Goal: Transaction & Acquisition: Purchase product/service

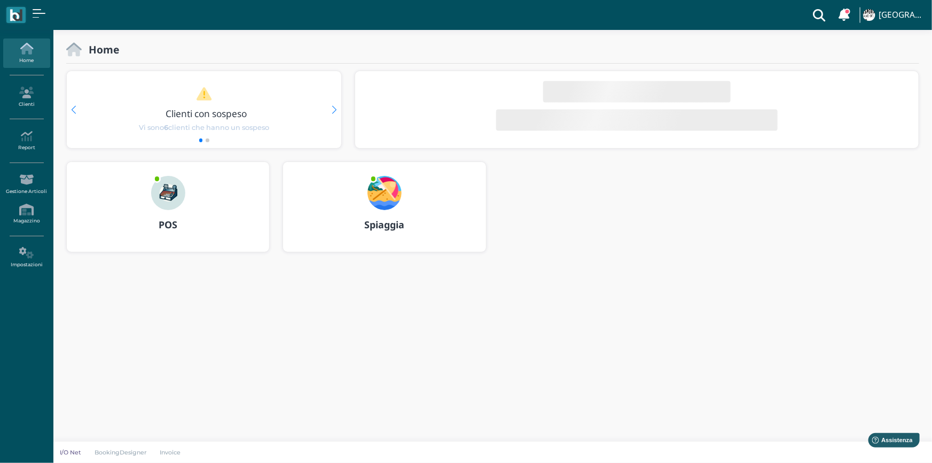
click at [172, 204] on img at bounding box center [168, 193] width 34 height 34
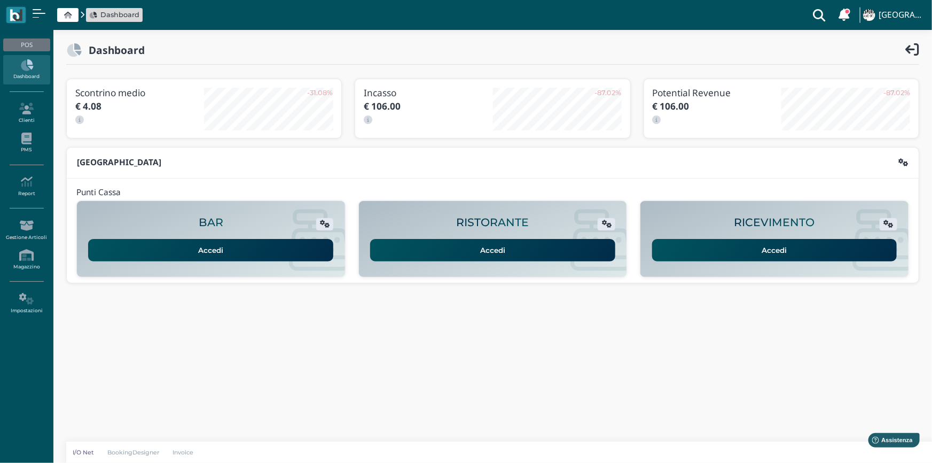
click at [788, 247] on link "Accedi" at bounding box center [774, 250] width 245 height 22
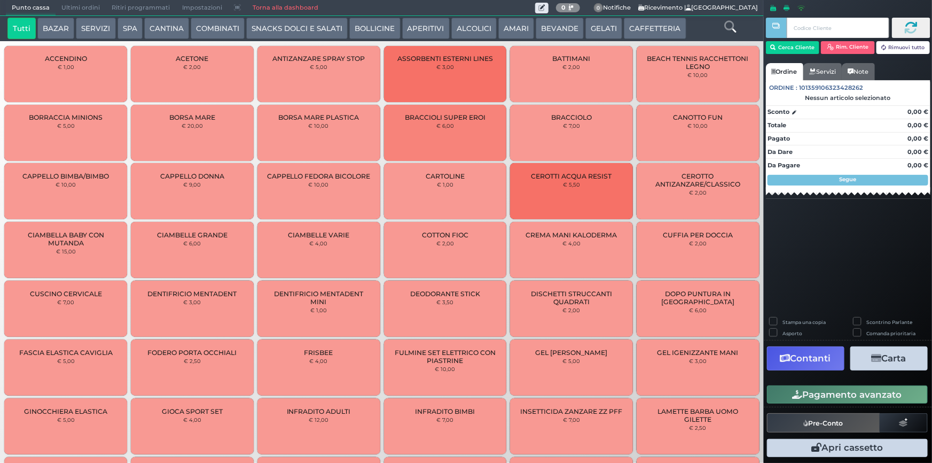
click at [93, 26] on button "SERVIZI" at bounding box center [96, 28] width 40 height 21
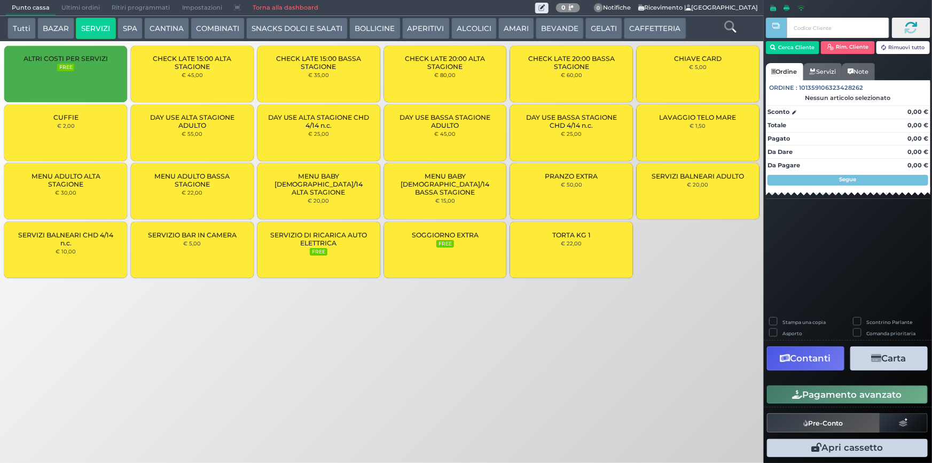
click at [693, 132] on div "LAVAGGIO TELO MARE € 1,50" at bounding box center [698, 133] width 123 height 56
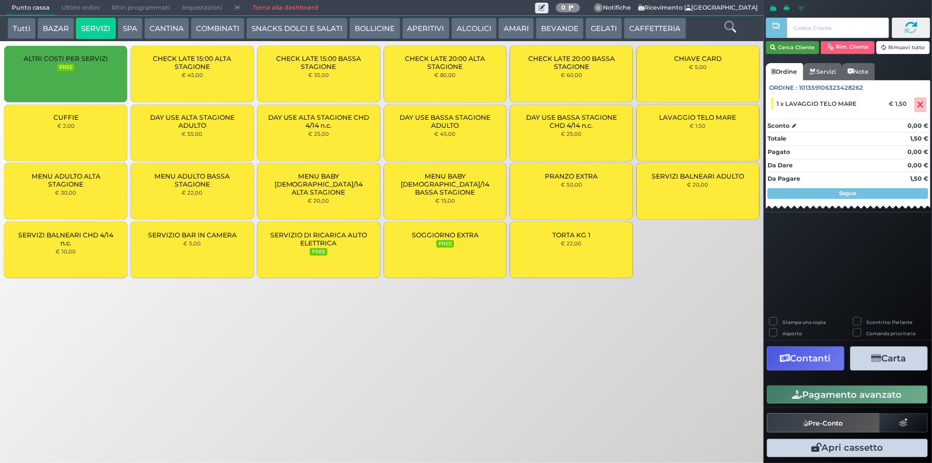
click at [789, 48] on button "Cerca Cliente" at bounding box center [793, 47] width 54 height 13
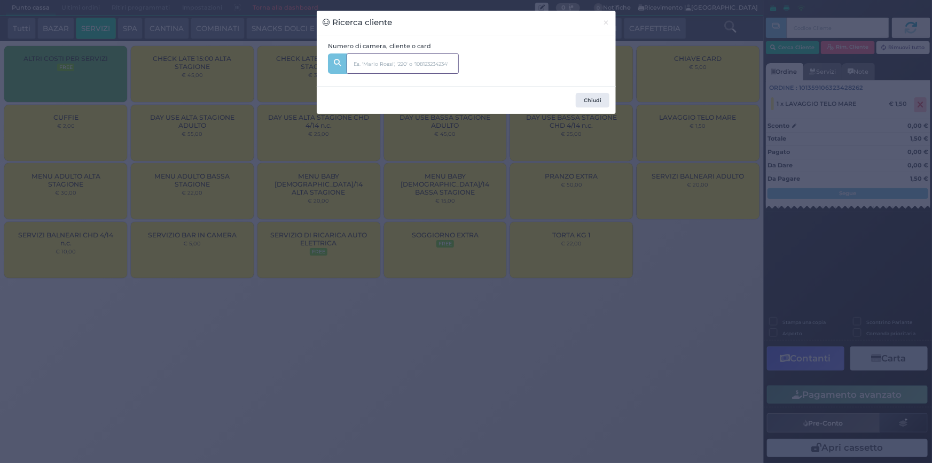
click at [424, 70] on input "text" at bounding box center [403, 63] width 112 height 20
type input "214"
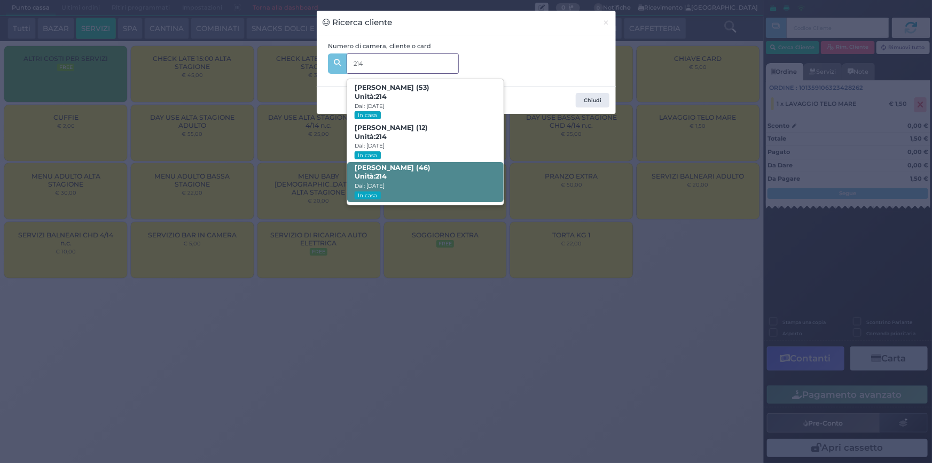
click at [377, 174] on strong "214" at bounding box center [381, 176] width 11 height 8
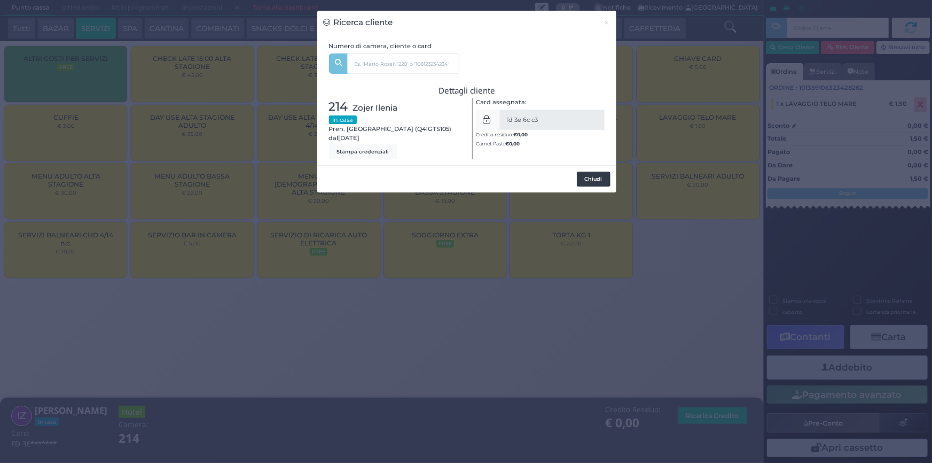
click at [597, 178] on button "Chiudi" at bounding box center [594, 178] width 34 height 15
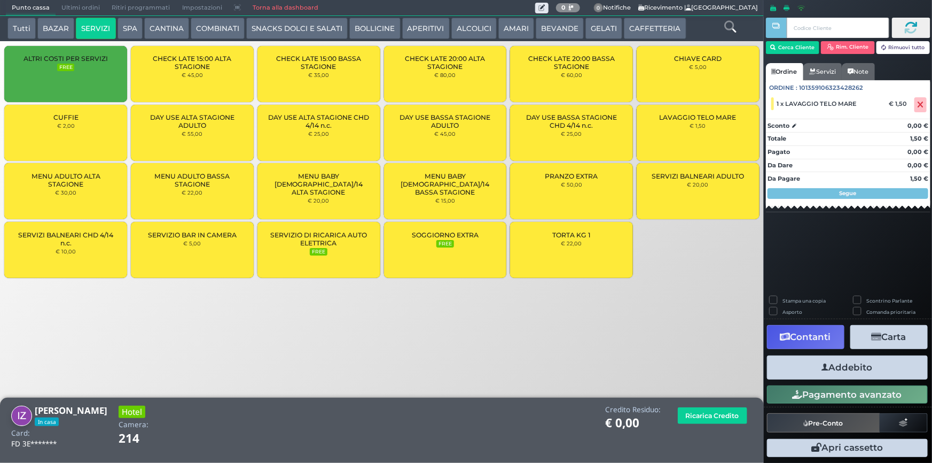
click at [857, 370] on button "Addebito" at bounding box center [847, 367] width 161 height 24
